Goal: Use online tool/utility

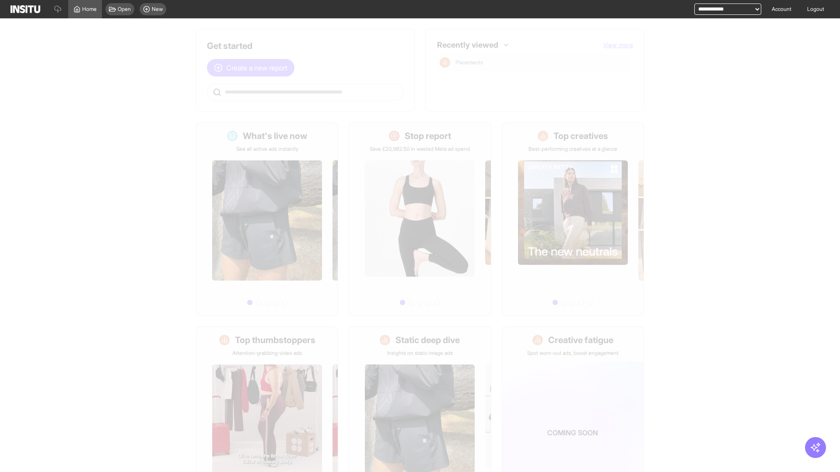
scroll to position [41, 0]
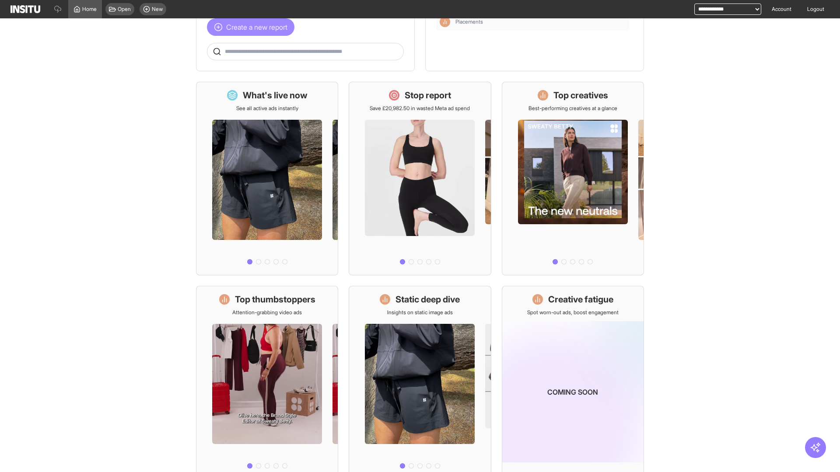
click at [253, 32] on span "Create a new report" at bounding box center [256, 27] width 61 height 10
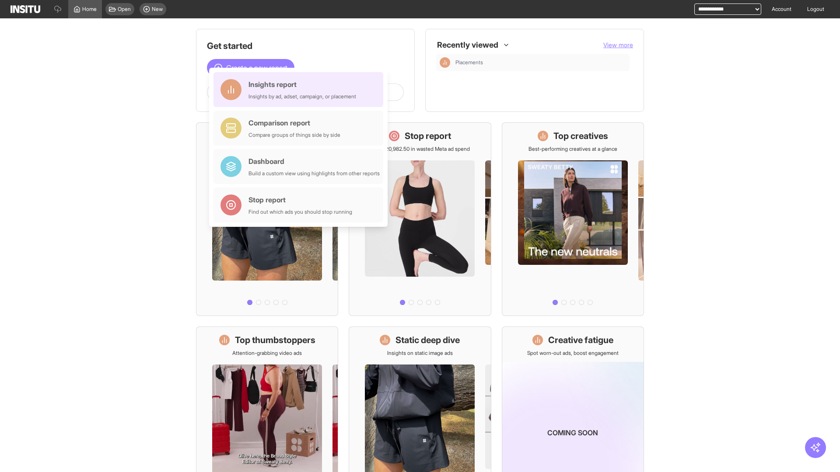
click at [300, 90] on div "Insights report Insights by ad, adset, campaign, or placement" at bounding box center [302, 89] width 108 height 21
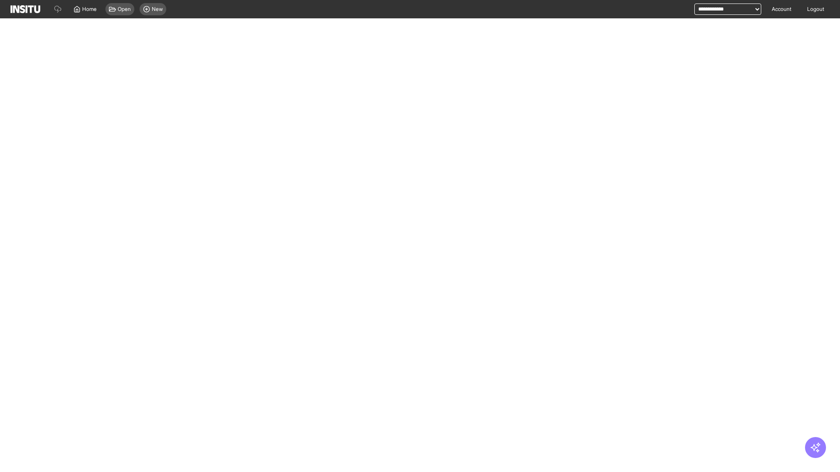
select select "**"
